Goal: Navigation & Orientation: Find specific page/section

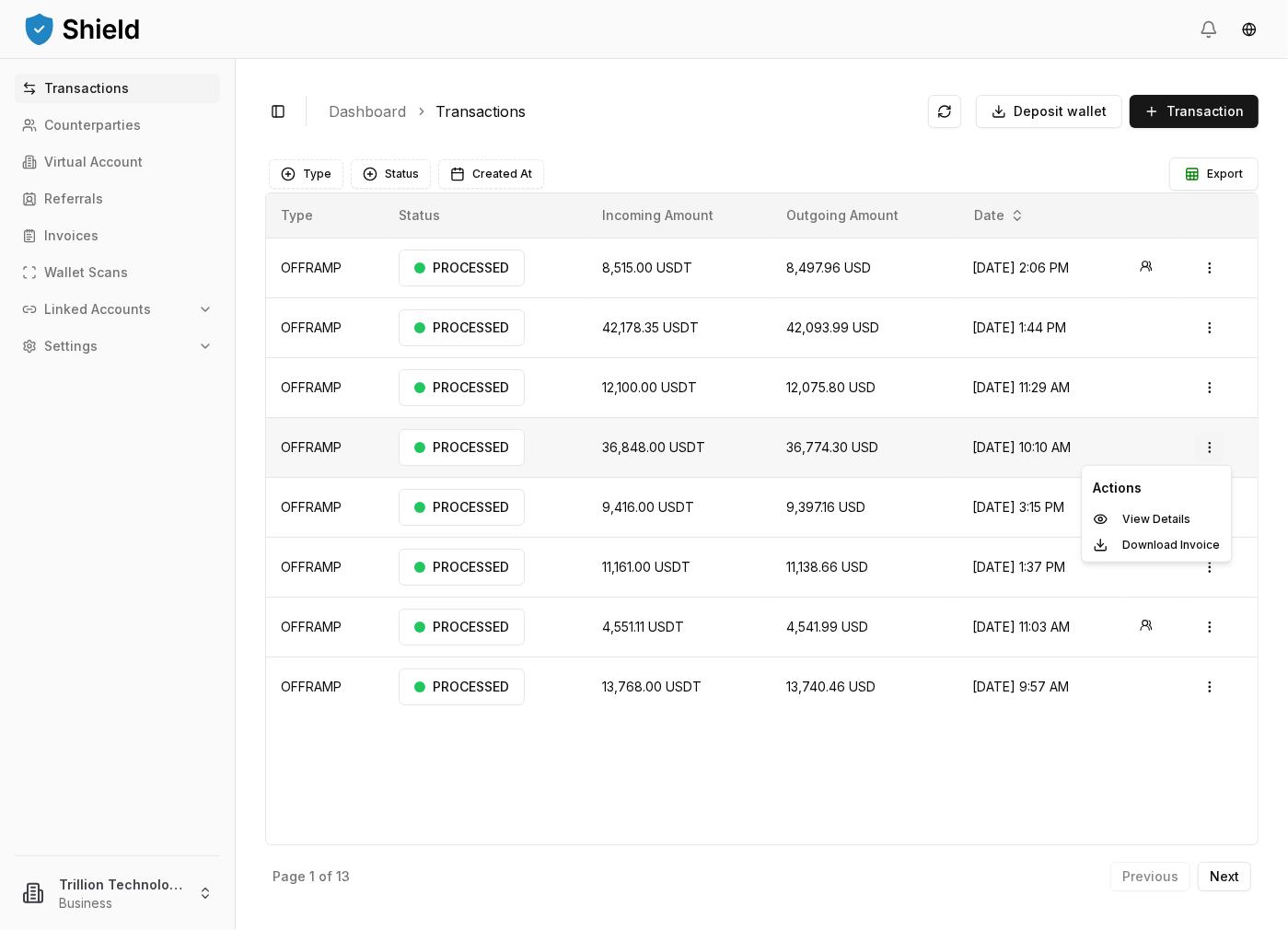
click at [1202, 445] on html "Transactions Counterparties Virtual Account Referrals Invoices Wallet Scans Lin…" at bounding box center [644, 465] width 1288 height 930
click at [1180, 514] on p "View Details" at bounding box center [1155, 519] width 68 height 11
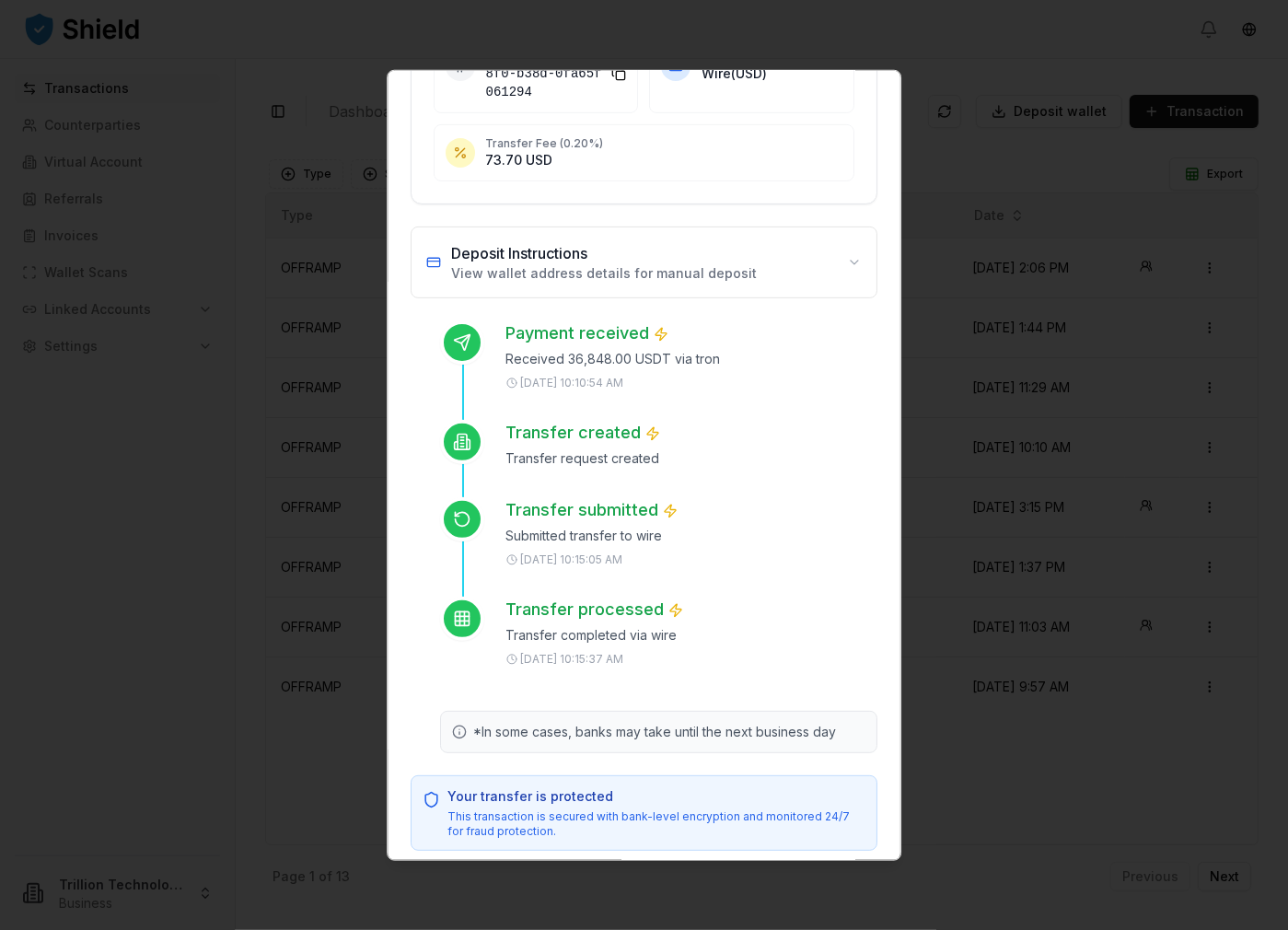
scroll to position [499, 0]
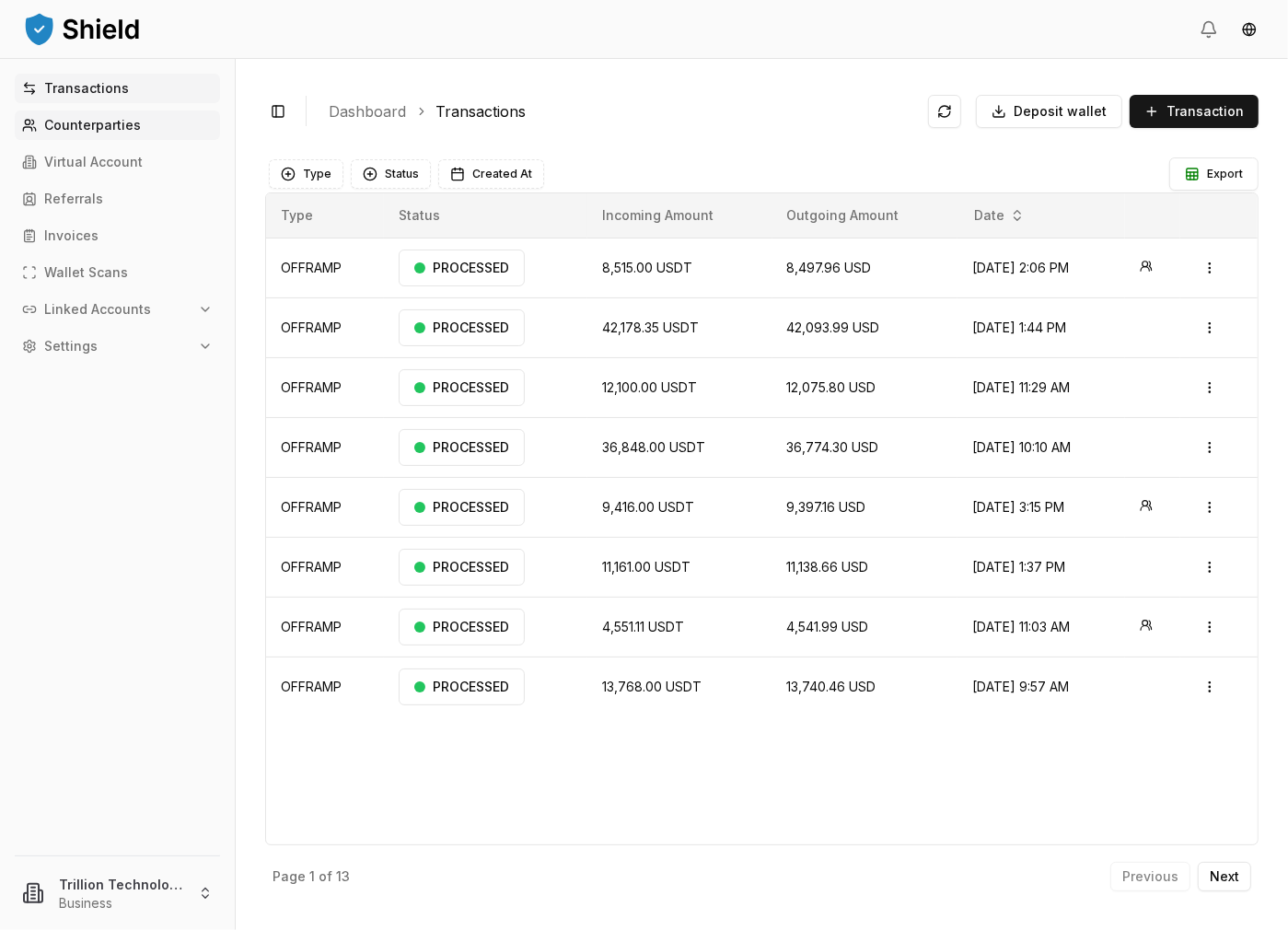
click at [133, 123] on p "Counterparties" at bounding box center [92, 126] width 96 height 13
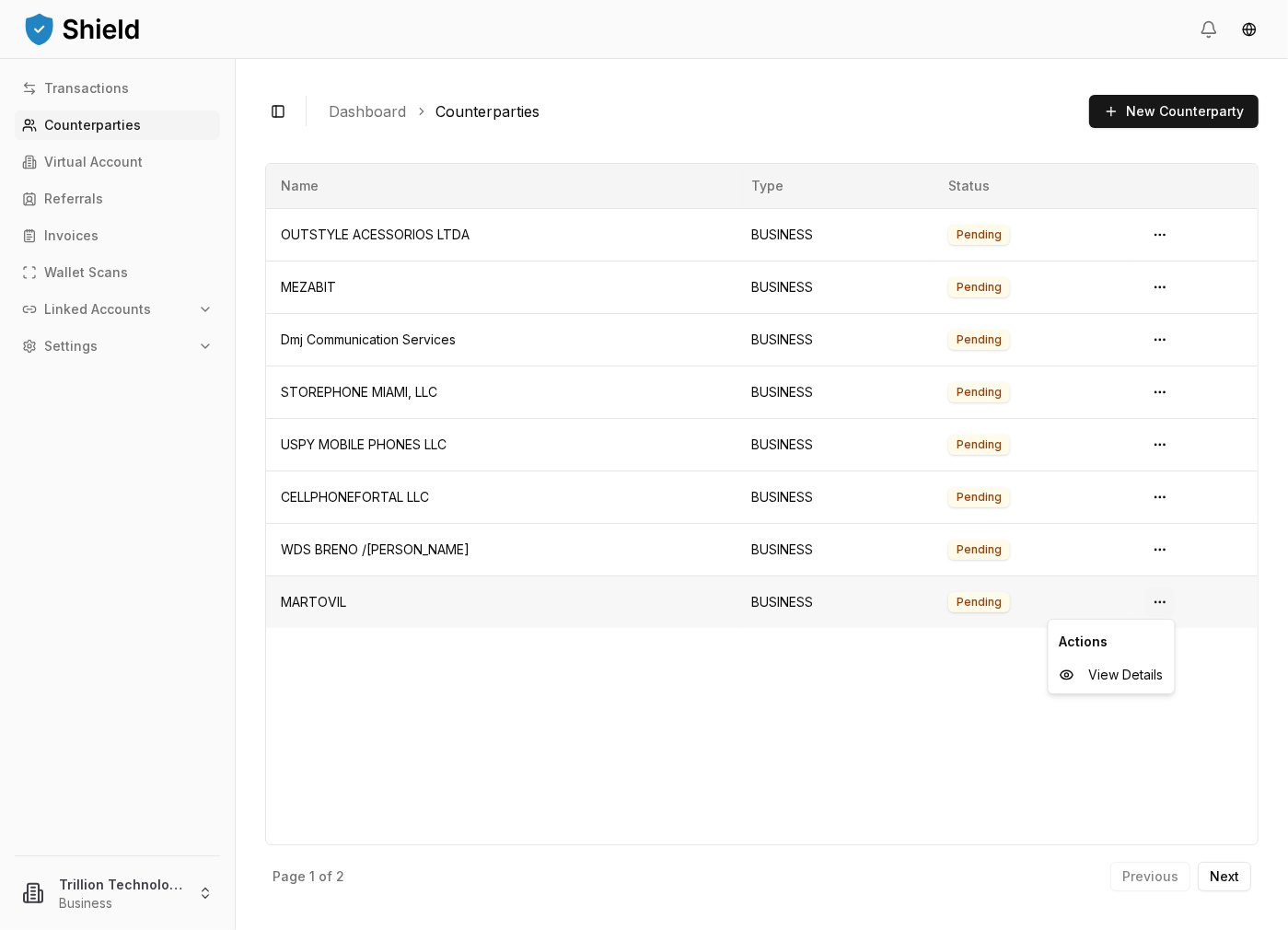
click at [1157, 601] on html "Transactions Counterparties Virtual Account Referrals Invoices Wallet Scans Lin…" at bounding box center [644, 465] width 1288 height 930
click at [1138, 673] on span "View Details" at bounding box center [1127, 674] width 74 height 18
click at [1158, 337] on html "Transactions Counterparties Virtual Account Referrals Invoices Wallet Scans Lin…" at bounding box center [644, 465] width 1288 height 930
click at [1116, 415] on span "View Details" at bounding box center [1127, 413] width 74 height 18
click at [1160, 439] on html "Transactions Counterparties Virtual Account Referrals Invoices Wallet Scans Lin…" at bounding box center [644, 465] width 1288 height 930
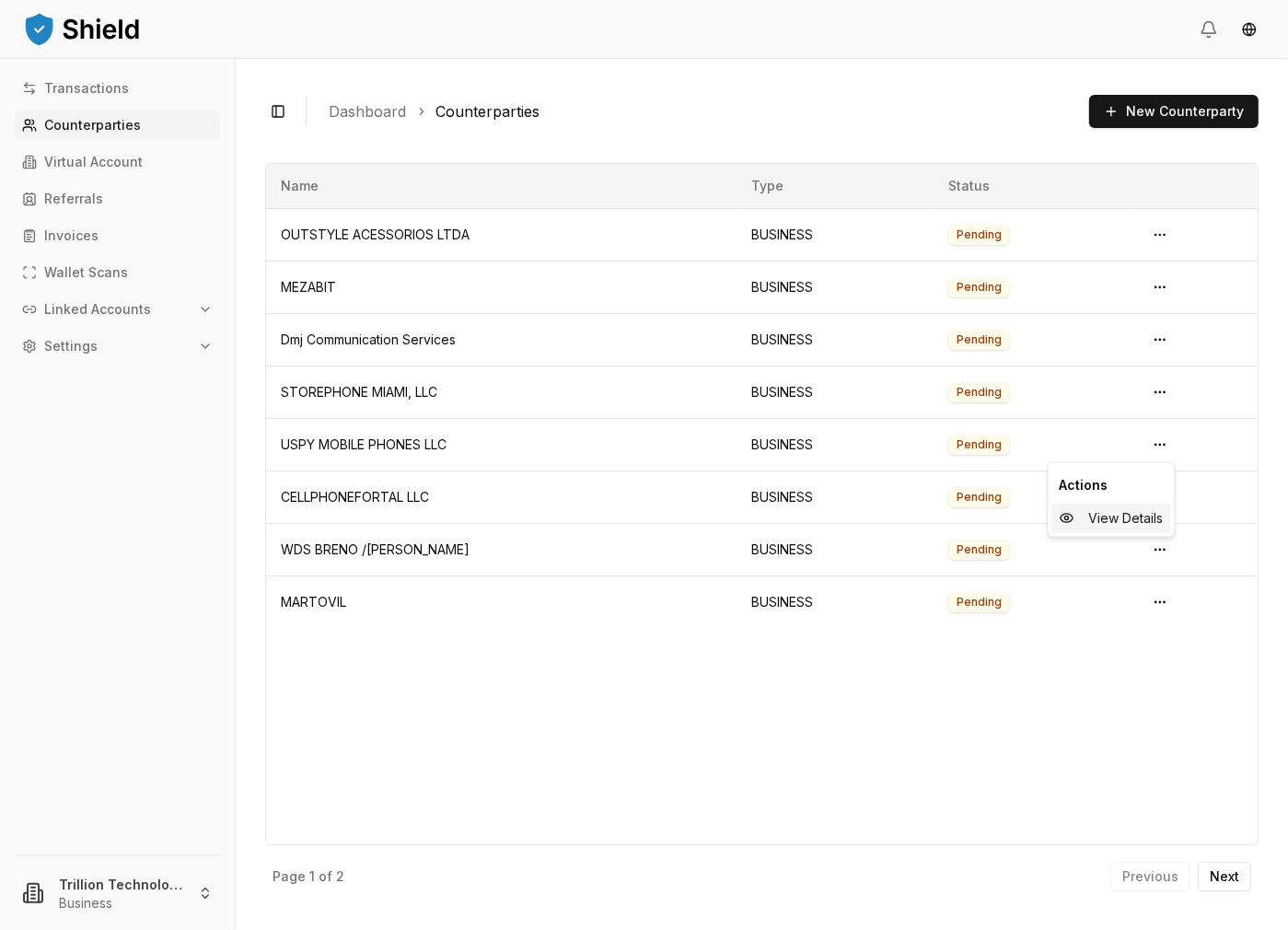
click at [1116, 524] on span "View Details" at bounding box center [1127, 517] width 74 height 18
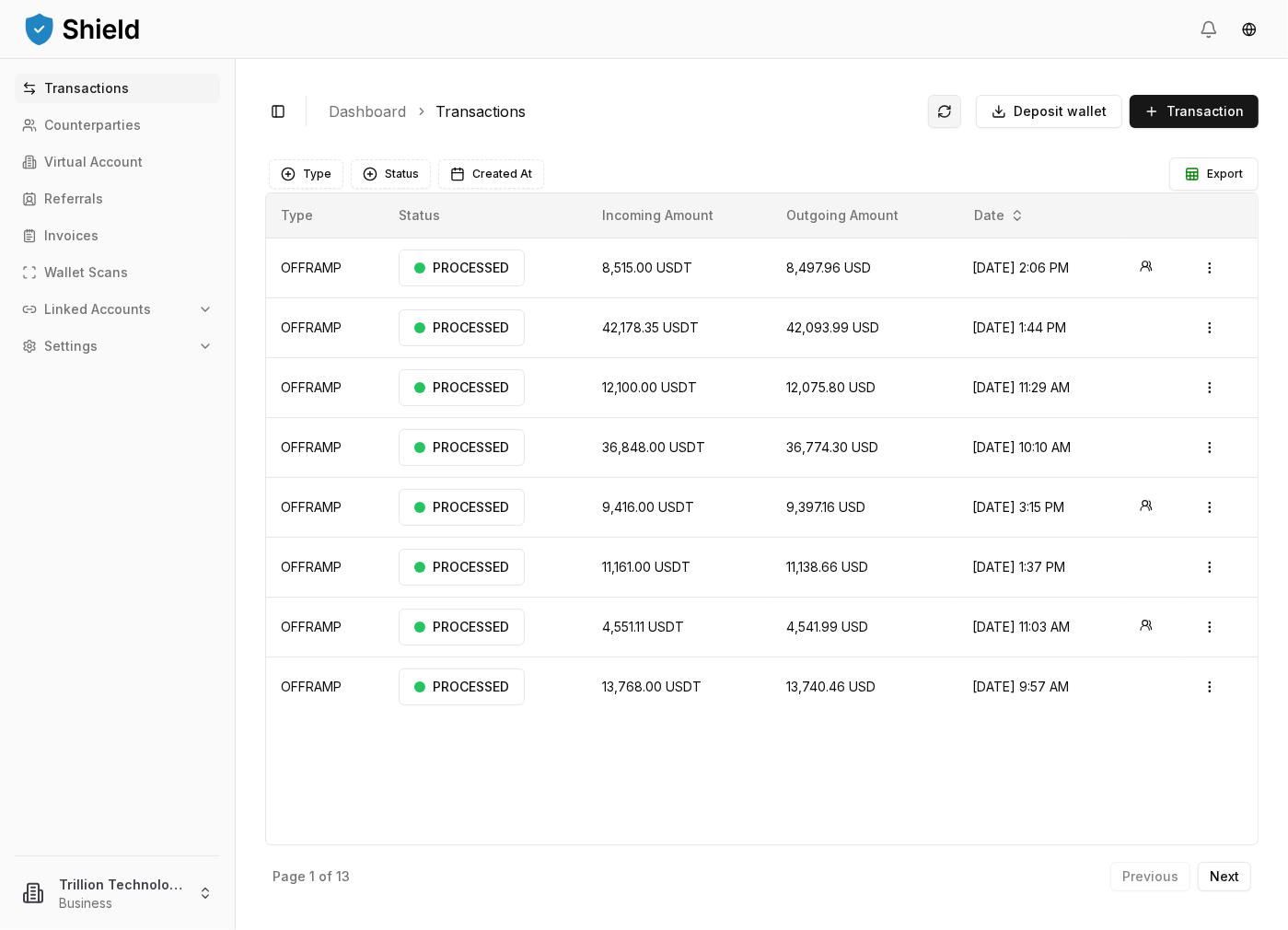
click at [957, 119] on button at bounding box center [945, 111] width 33 height 33
click at [85, 89] on p "Transactions" at bounding box center [86, 89] width 85 height 13
click at [951, 110] on button at bounding box center [945, 111] width 33 height 33
drag, startPoint x: 330, startPoint y: 270, endPoint x: 965, endPoint y: 264, distance: 635.0
click at [334, 269] on td "OFFRAMP" at bounding box center [325, 267] width 118 height 60
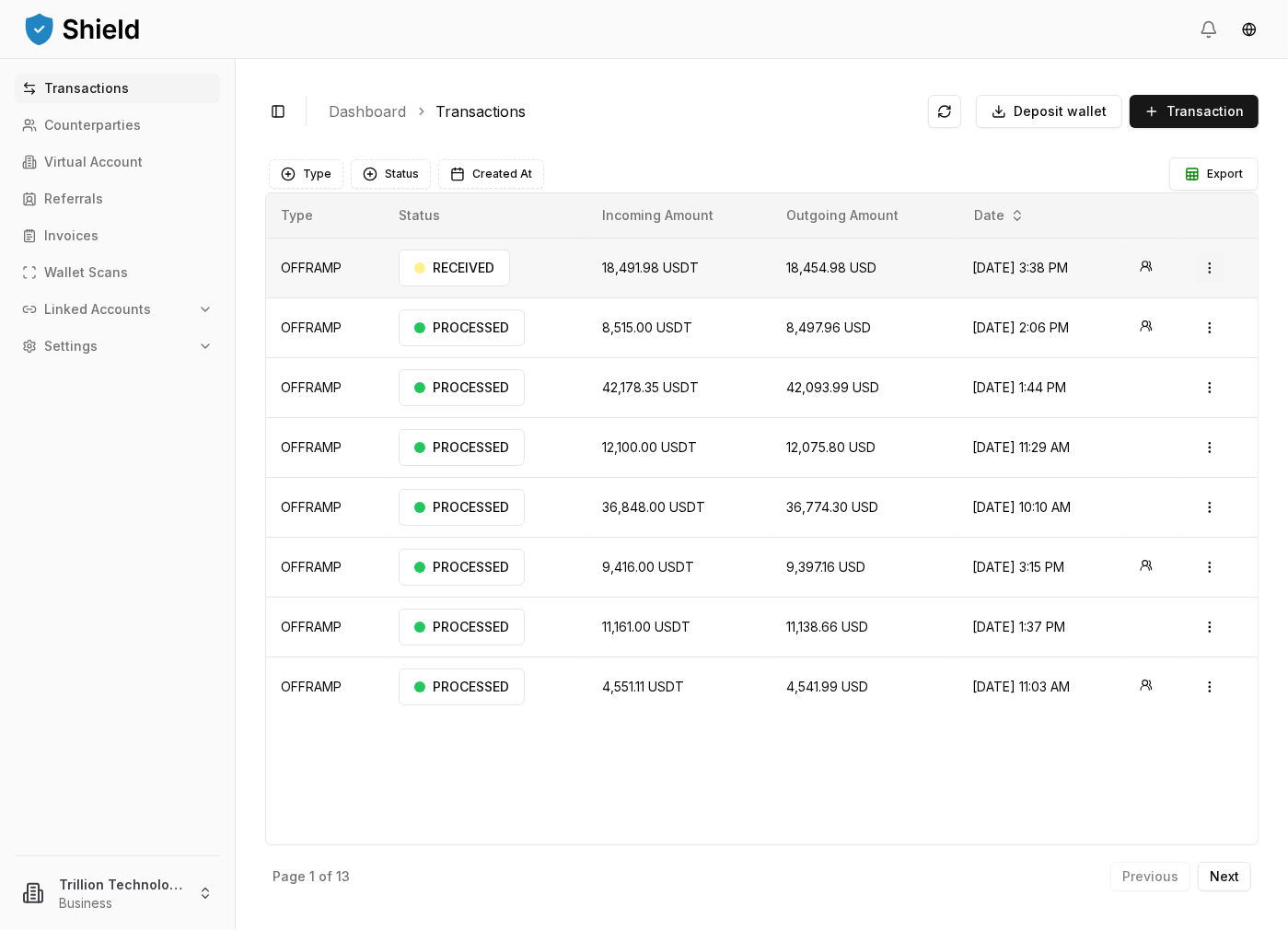
click at [1208, 263] on html "Transactions Counterparties Virtual Account Referrals Invoices Wallet Scans Lin…" at bounding box center [644, 465] width 1288 height 930
click at [1187, 343] on p "View Details" at bounding box center [1185, 340] width 68 height 11
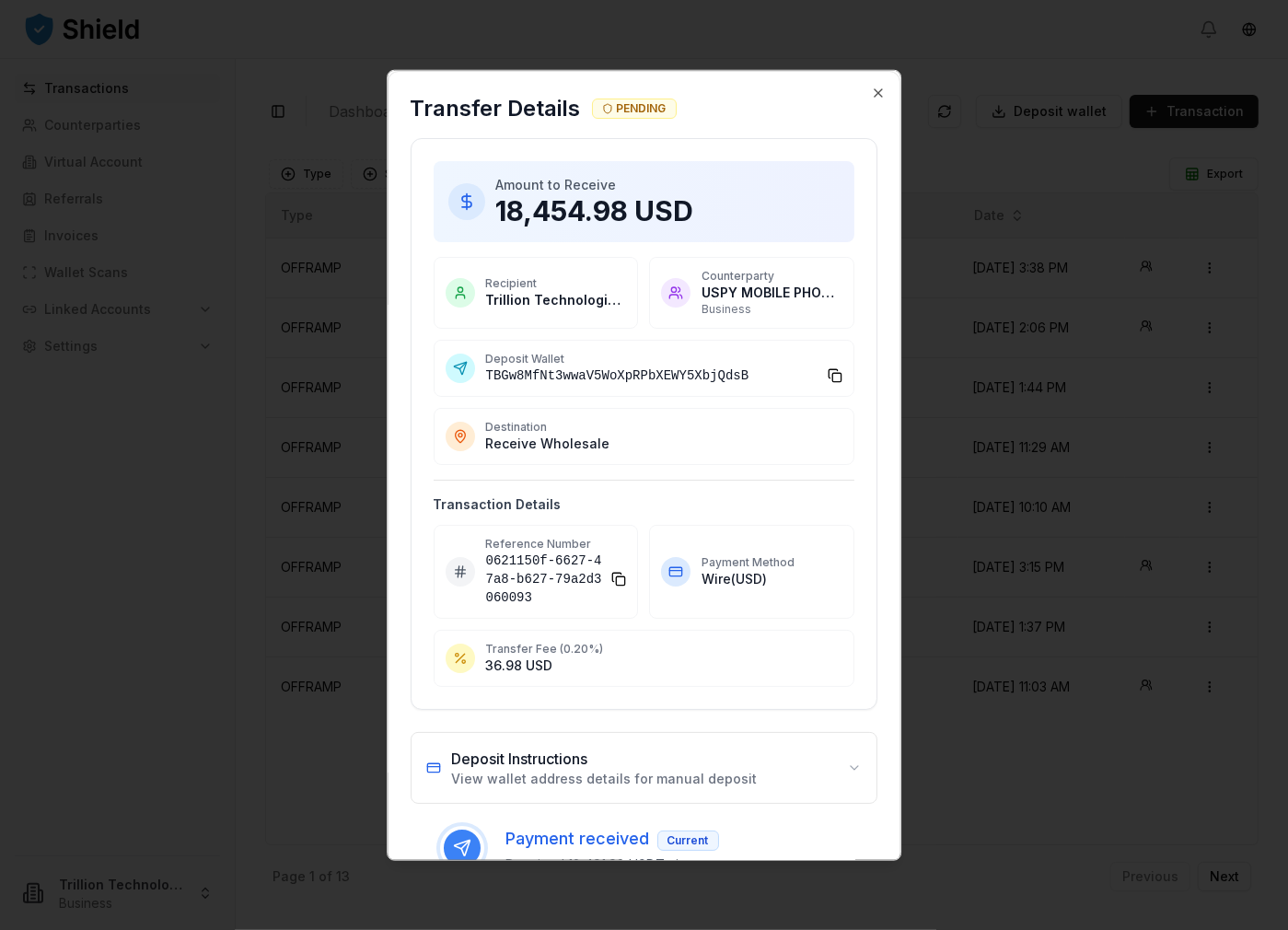
scroll to position [491, 0]
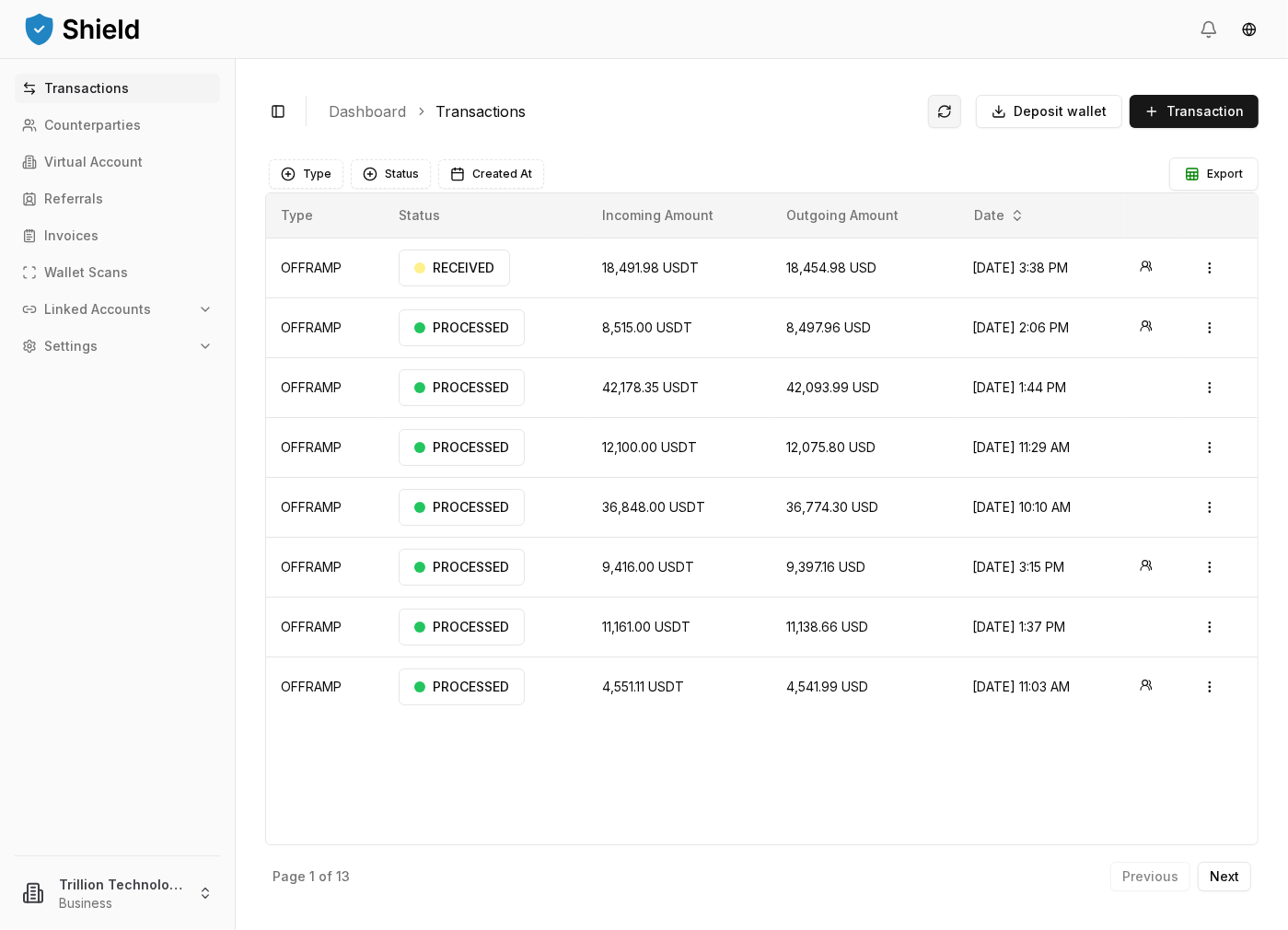
click at [947, 111] on button at bounding box center [945, 111] width 33 height 33
click at [947, 109] on button at bounding box center [945, 111] width 33 height 33
click at [958, 115] on button at bounding box center [945, 111] width 33 height 33
click at [955, 101] on button at bounding box center [945, 111] width 33 height 33
click at [958, 108] on button at bounding box center [945, 111] width 33 height 33
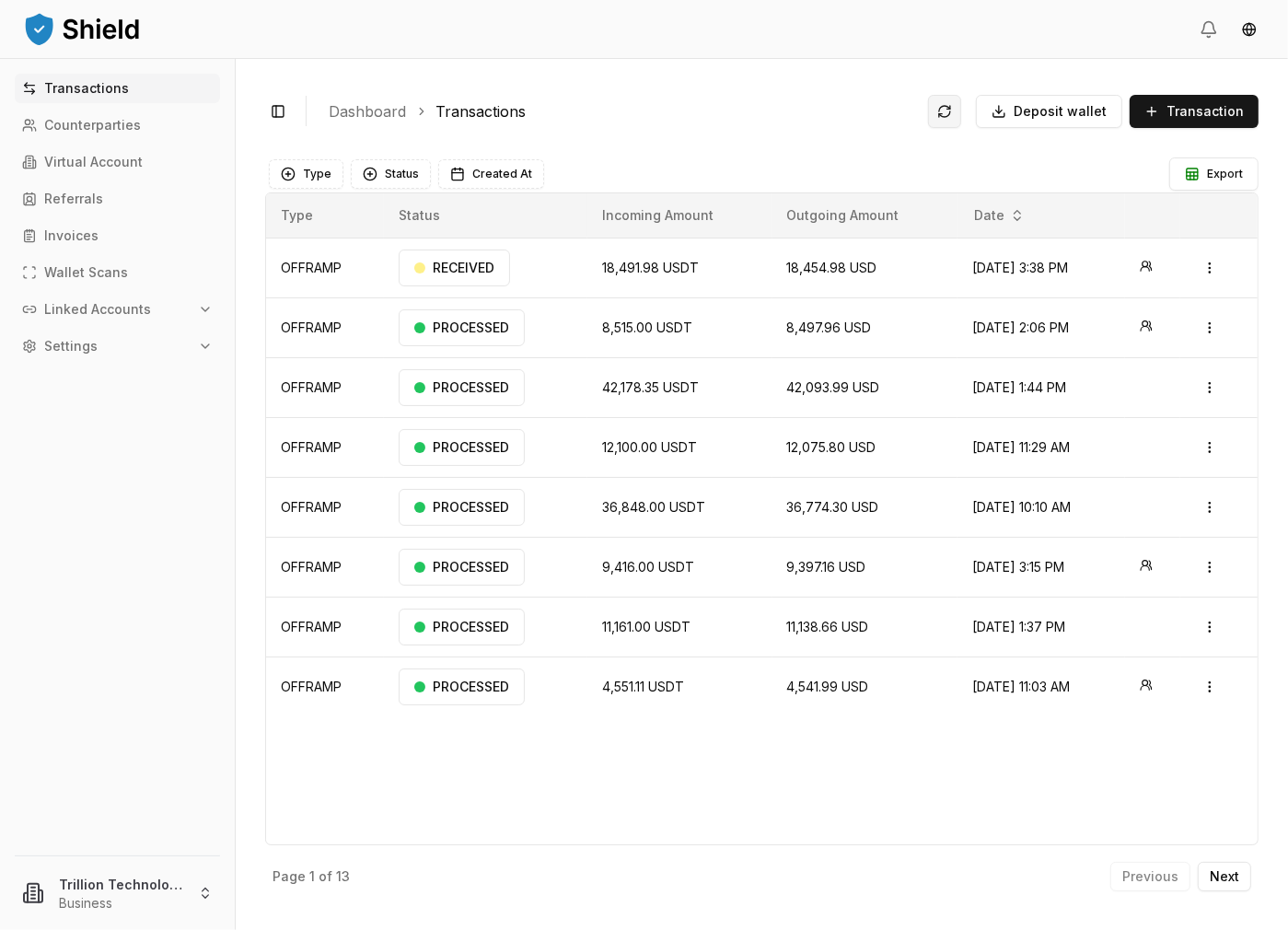
click at [958, 108] on button at bounding box center [945, 111] width 33 height 33
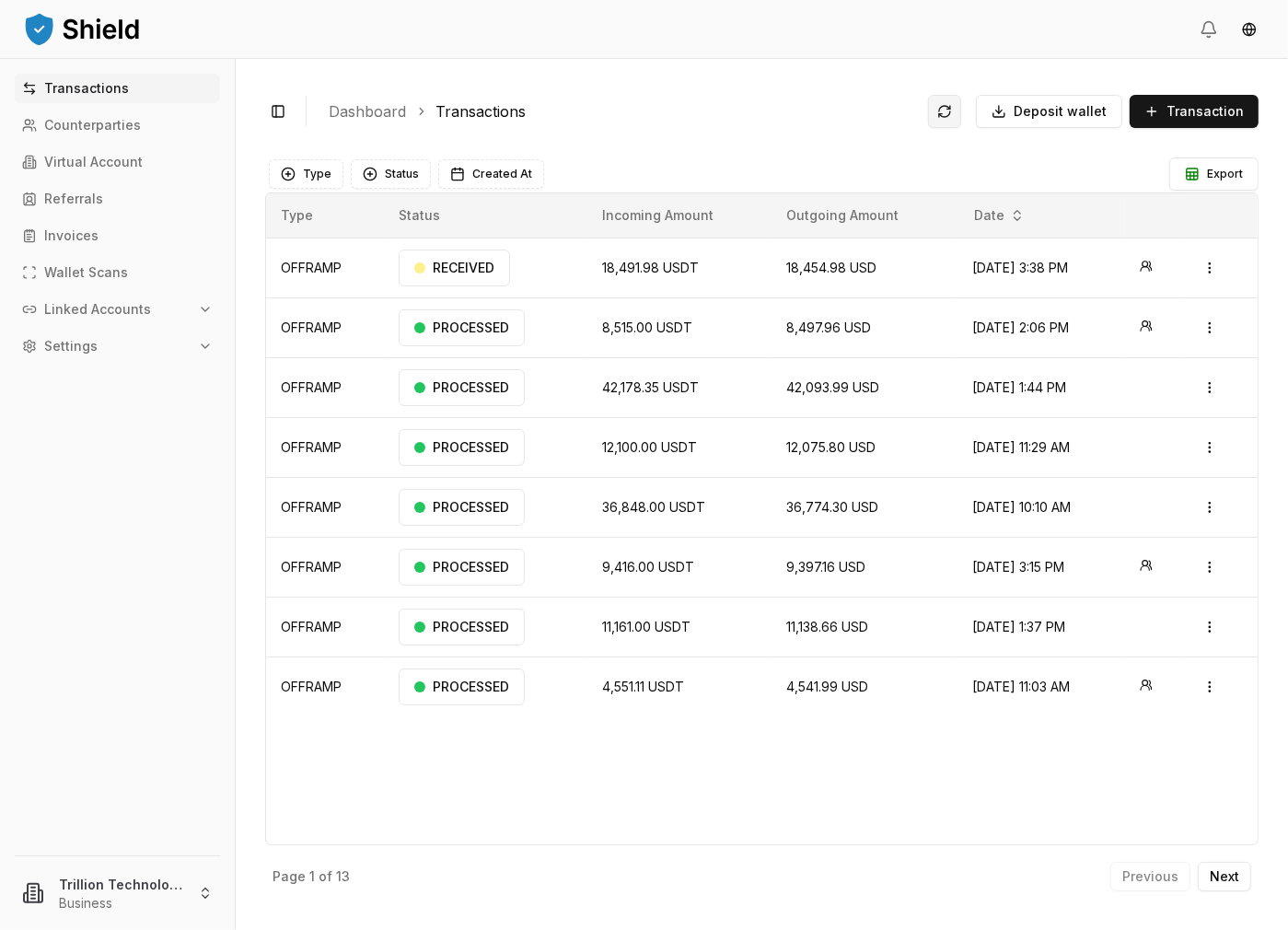
click at [958, 108] on button at bounding box center [945, 111] width 33 height 33
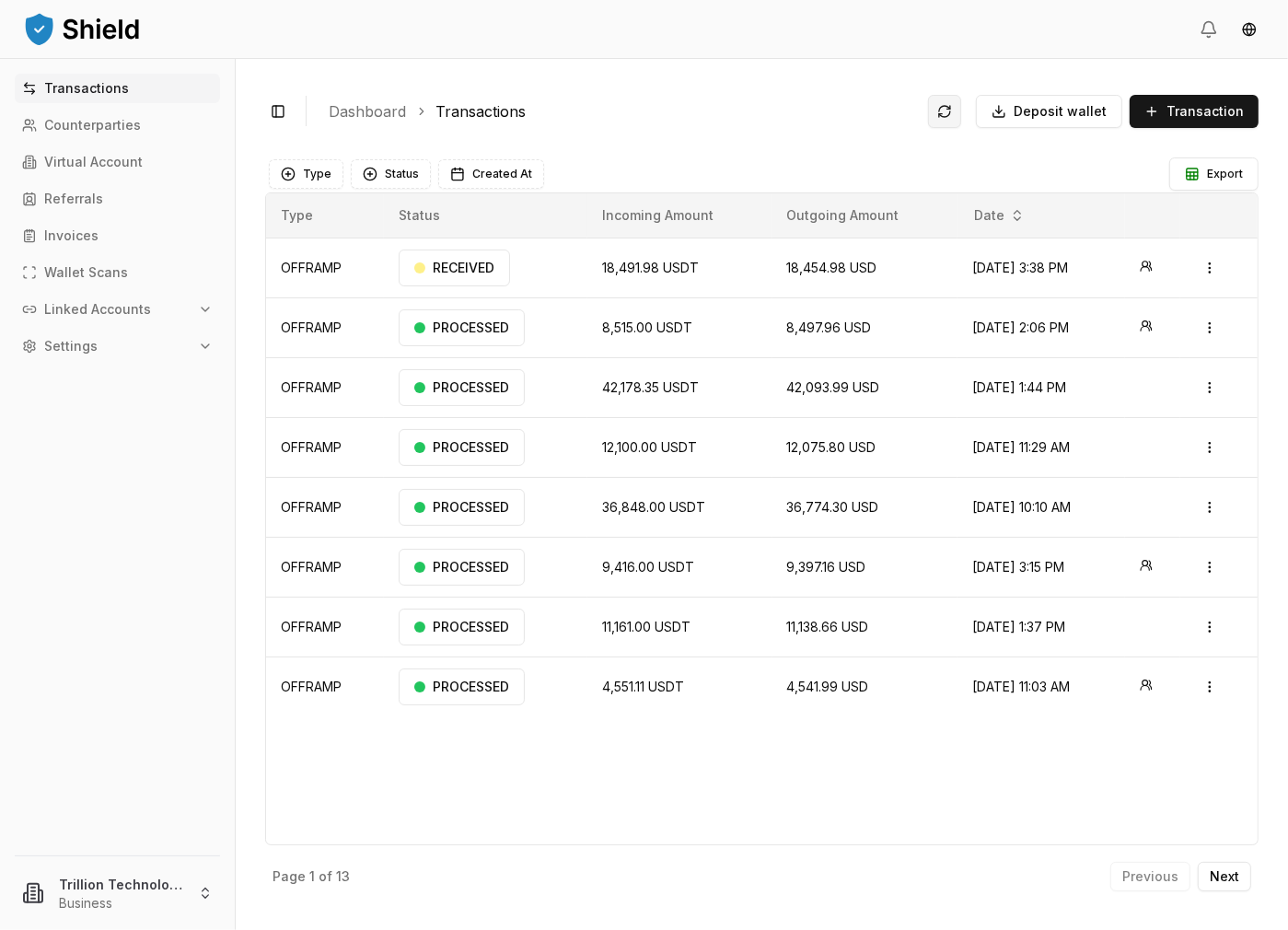
click at [958, 108] on button at bounding box center [945, 111] width 33 height 33
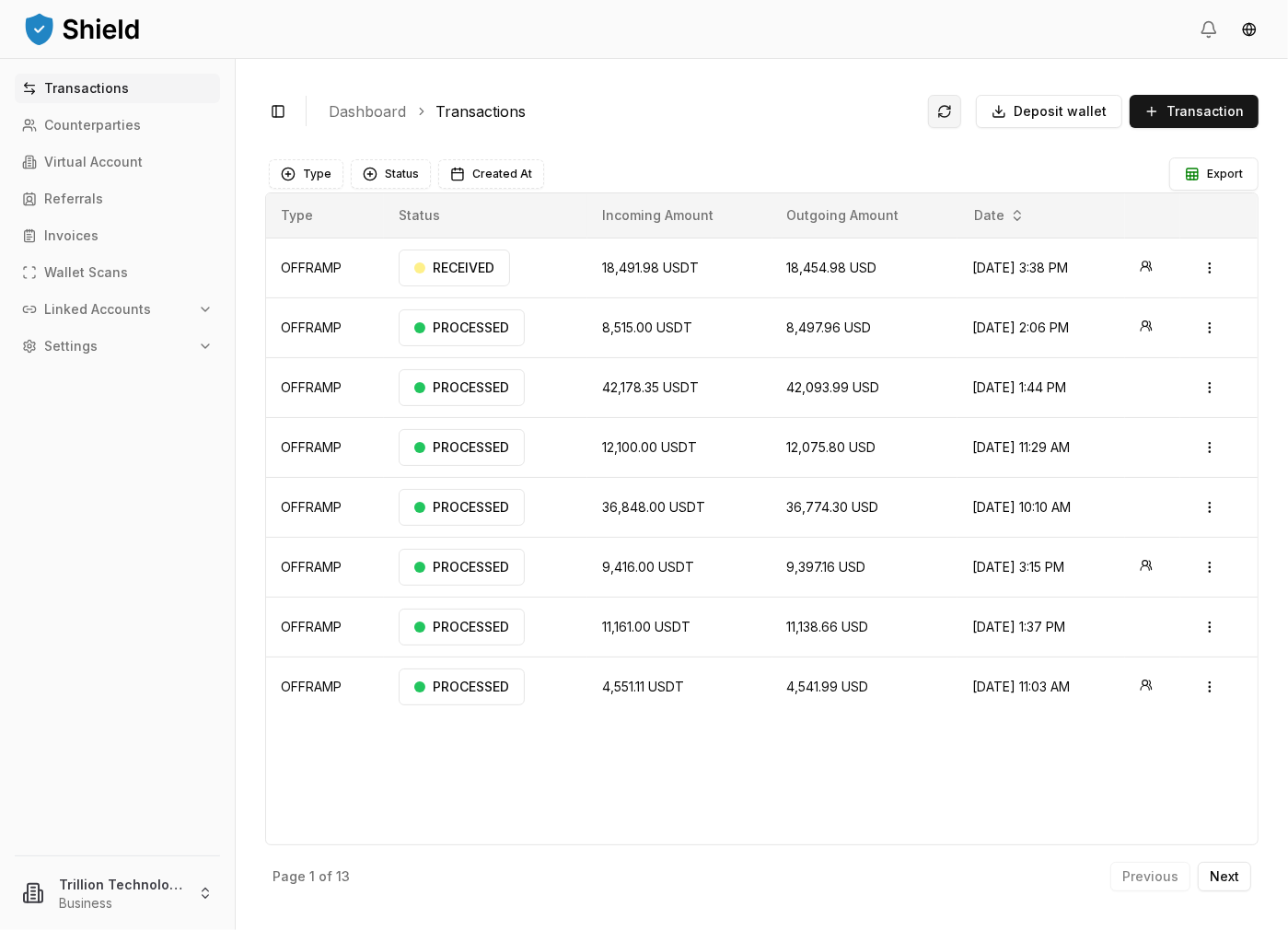
click at [958, 108] on button at bounding box center [945, 111] width 33 height 33
click at [949, 110] on button at bounding box center [945, 111] width 33 height 33
click at [320, 270] on td "OFFRAMP" at bounding box center [325, 267] width 118 height 60
click at [1216, 265] on html "Transactions Counterparties Virtual Account Referrals Invoices Wallet Scans Lin…" at bounding box center [644, 465] width 1288 height 930
